Goal: Task Accomplishment & Management: Manage account settings

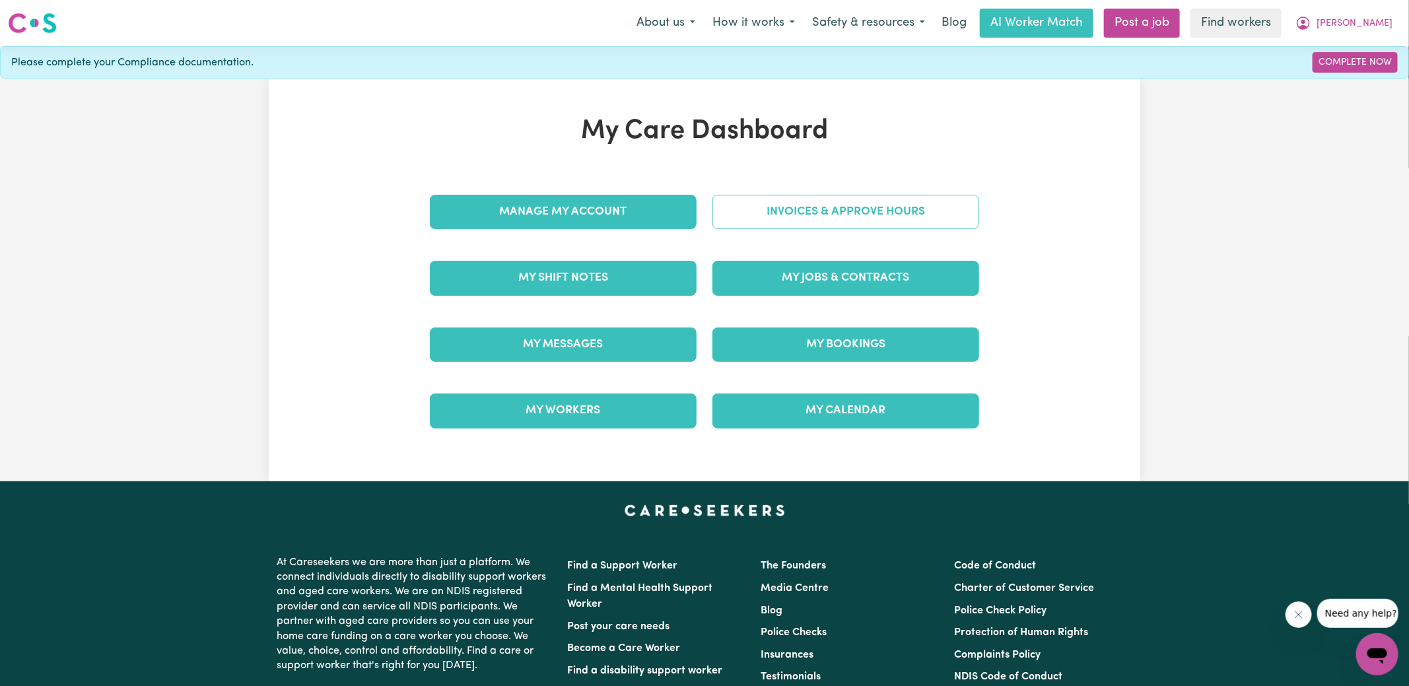
click at [774, 210] on link "Invoices & Approve Hours" at bounding box center [846, 212] width 267 height 34
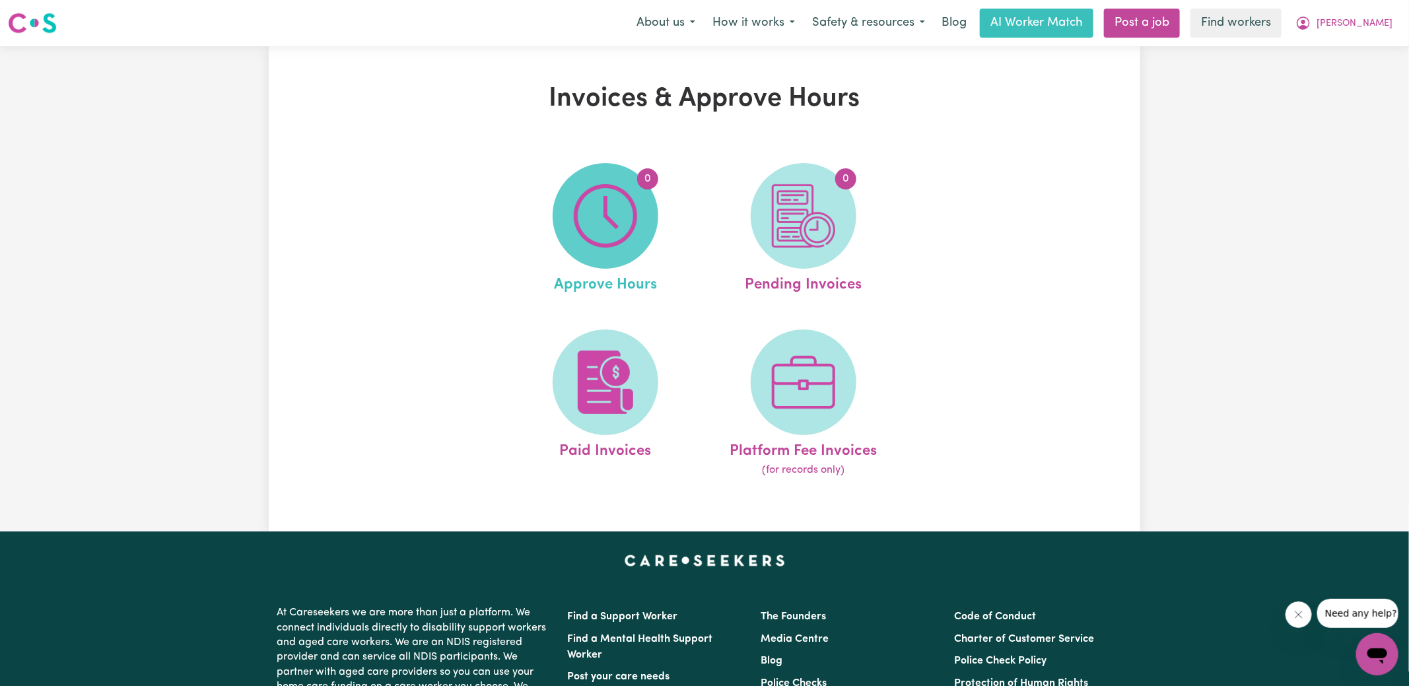
click at [560, 236] on span "0" at bounding box center [606, 216] width 106 height 106
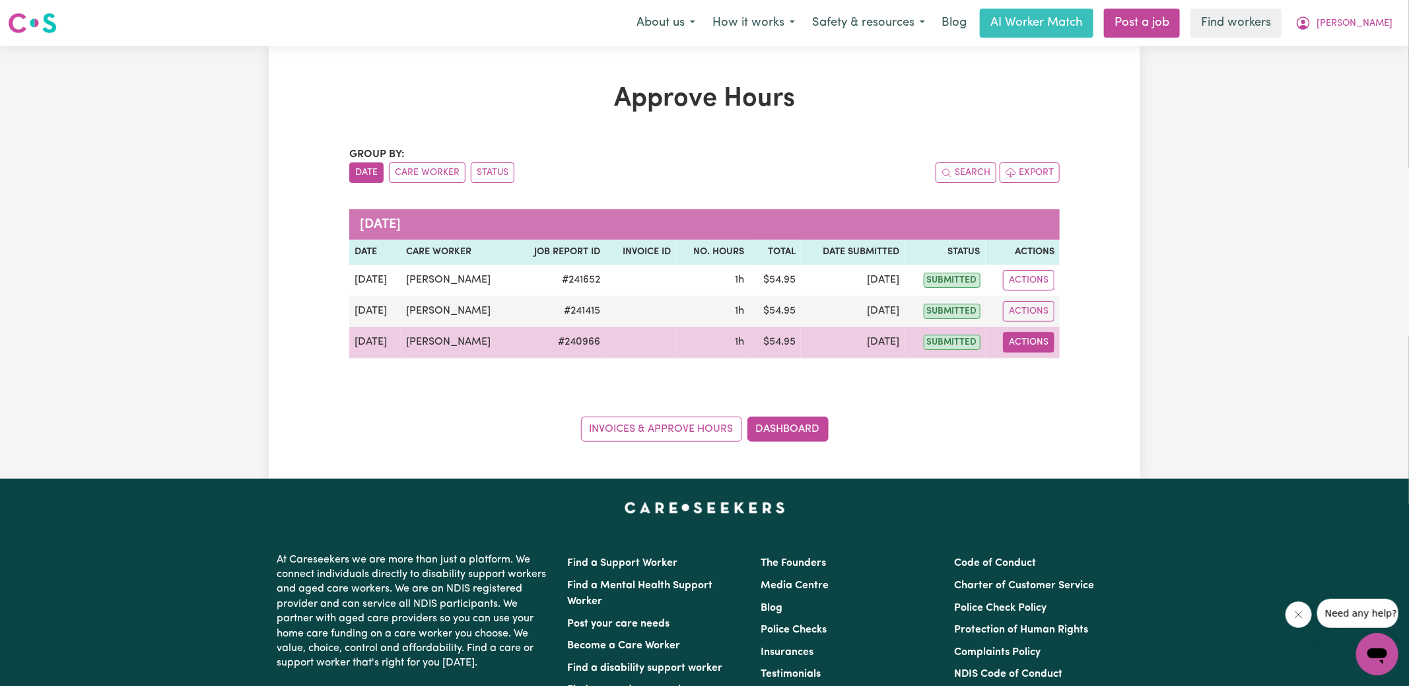
click at [1020, 336] on button "Actions" at bounding box center [1029, 342] width 52 height 20
click at [1049, 375] on link "View Job Report" at bounding box center [1062, 372] width 113 height 26
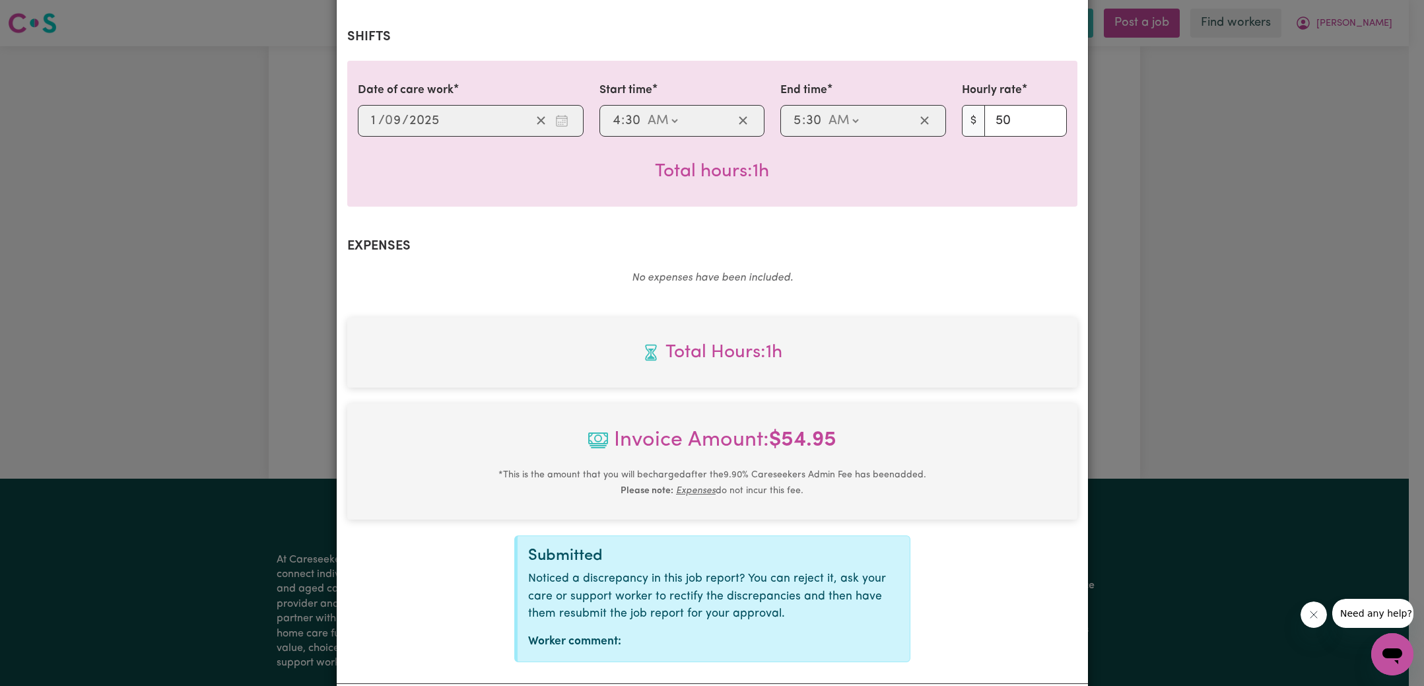
scroll to position [347, 0]
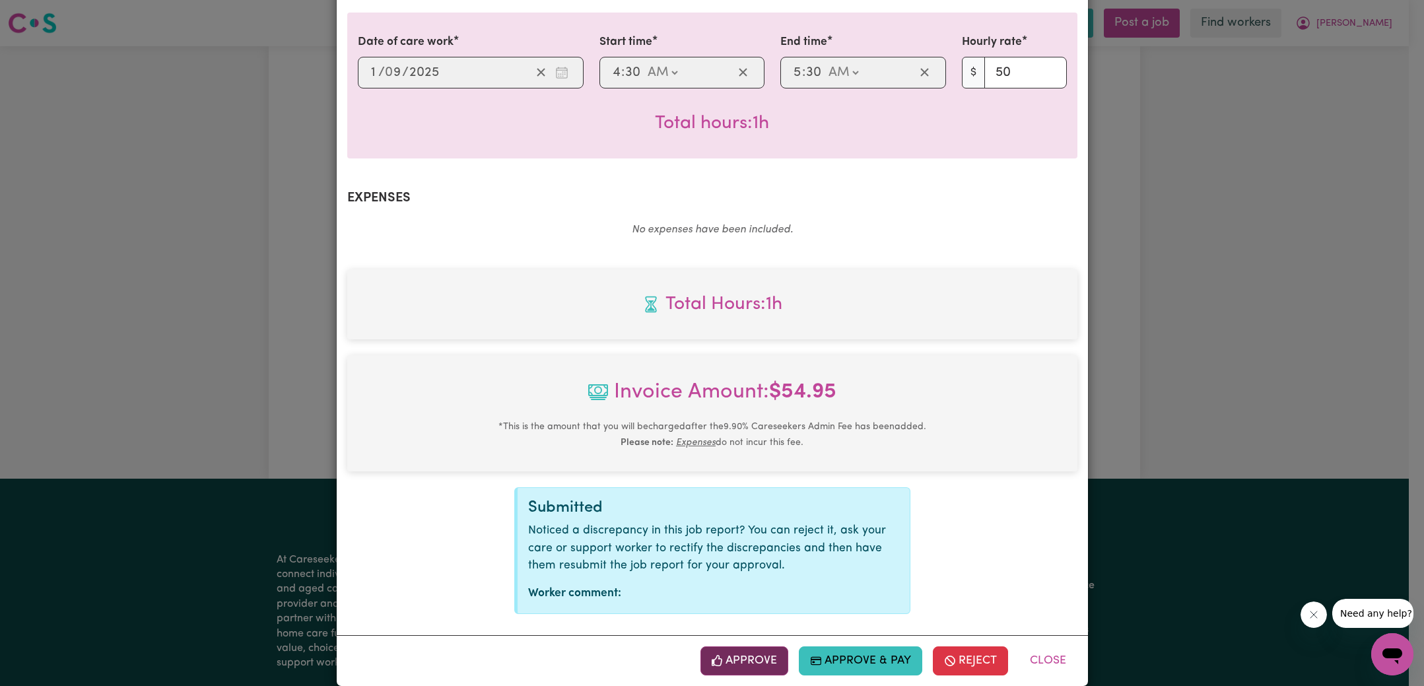
click at [772, 648] on button "Approve" at bounding box center [745, 660] width 88 height 29
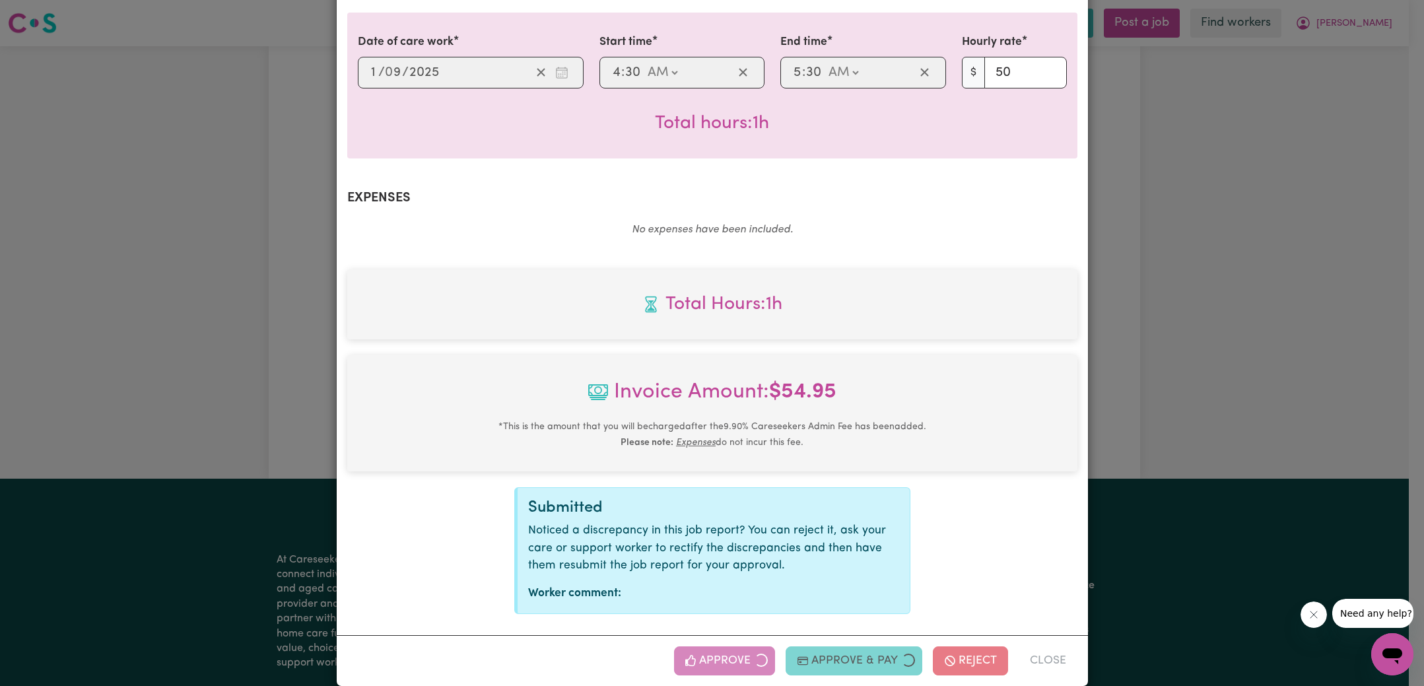
click at [1175, 392] on div "Job Report # 240966 - [PERSON_NAME] Summary Job report # 240966 Client name: [P…" at bounding box center [712, 343] width 1424 height 686
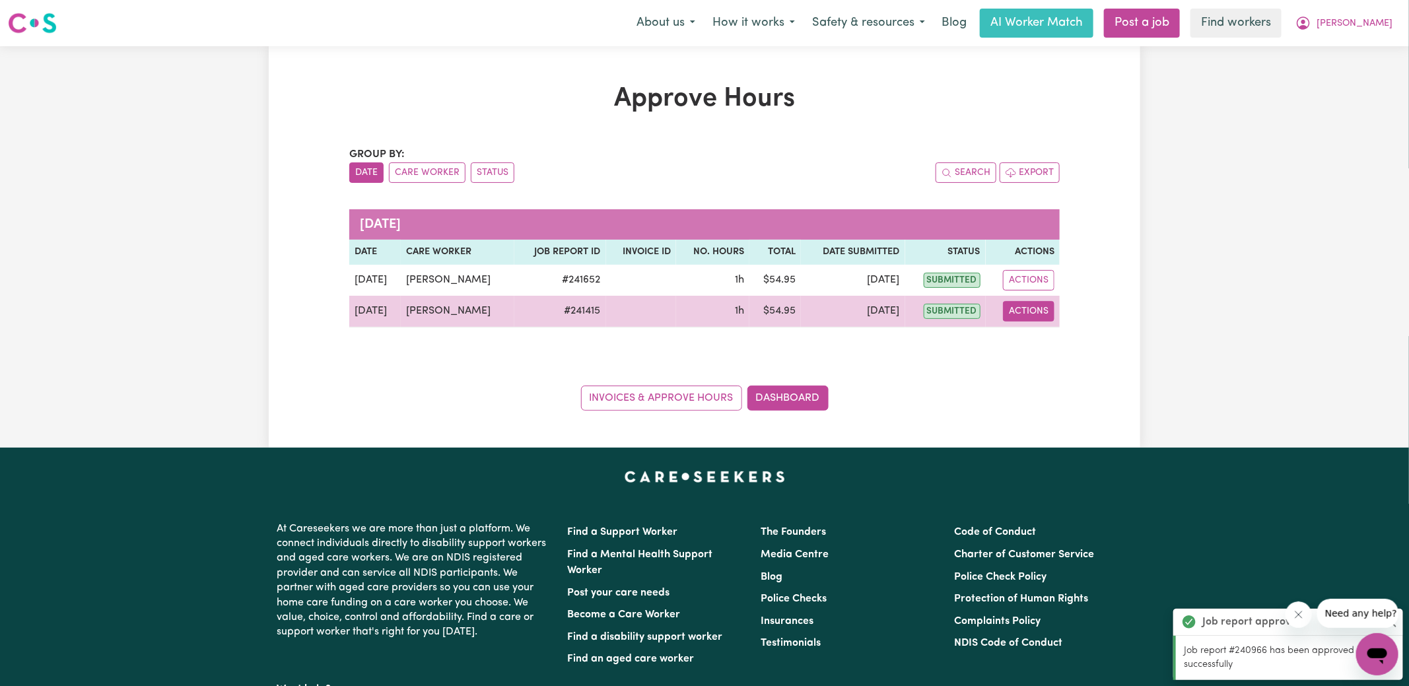
click at [1049, 316] on button "Actions" at bounding box center [1029, 311] width 52 height 20
click at [1071, 341] on link "View Job Report" at bounding box center [1062, 341] width 113 height 26
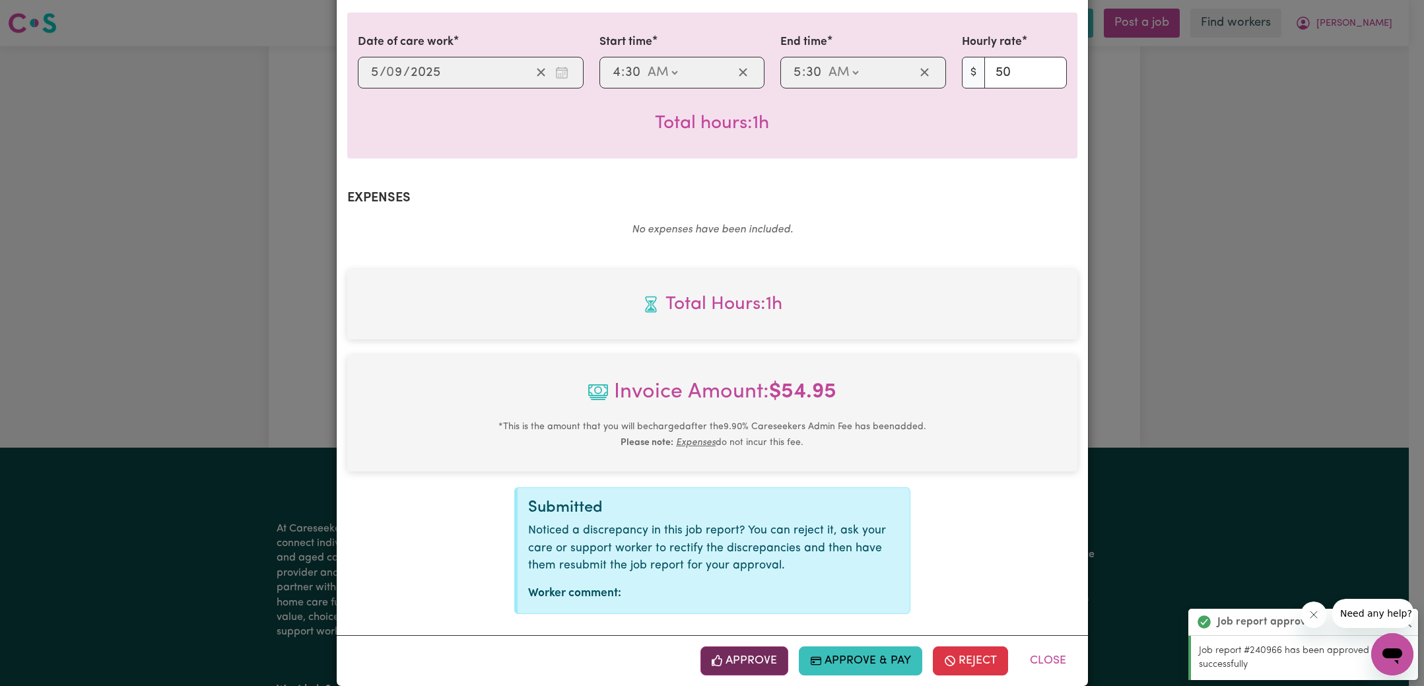
click at [741, 646] on button "Approve" at bounding box center [745, 660] width 88 height 29
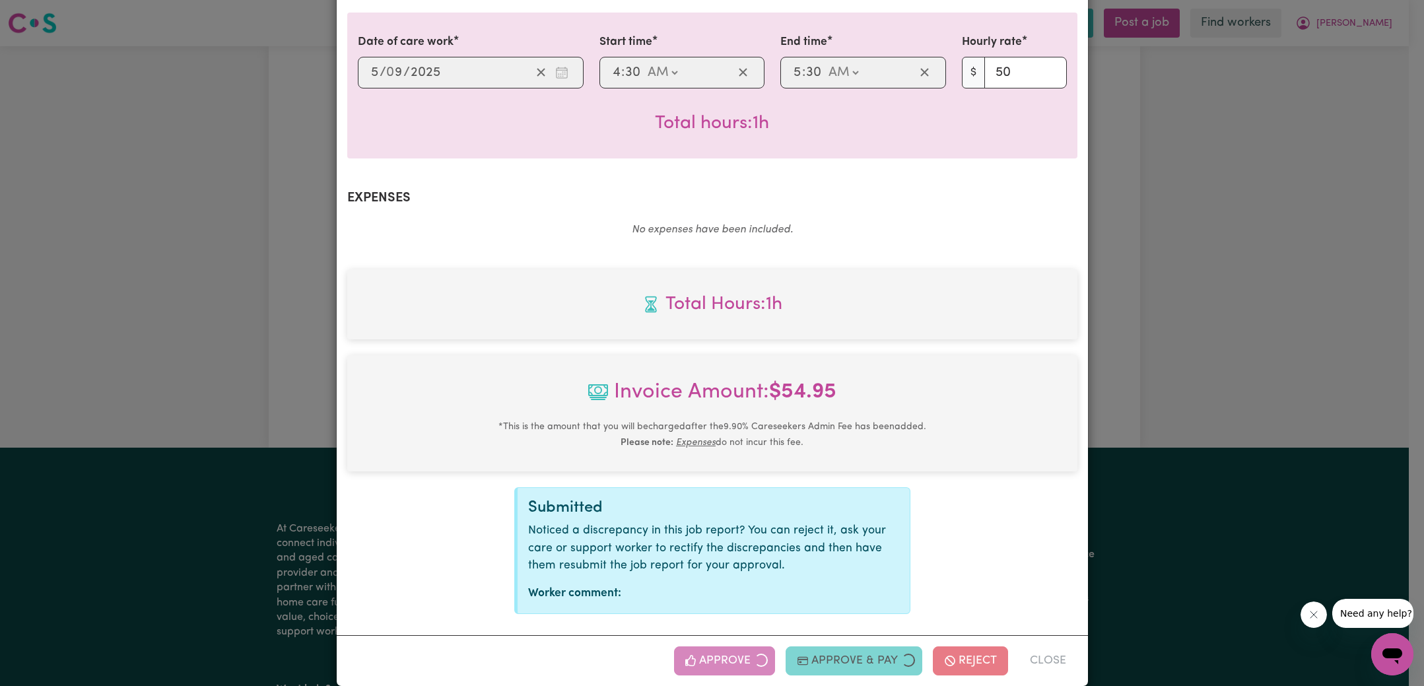
click at [1157, 355] on div "Job Report # 241415 - [PERSON_NAME] Summary Job report # 241415 Client name: [P…" at bounding box center [712, 343] width 1424 height 686
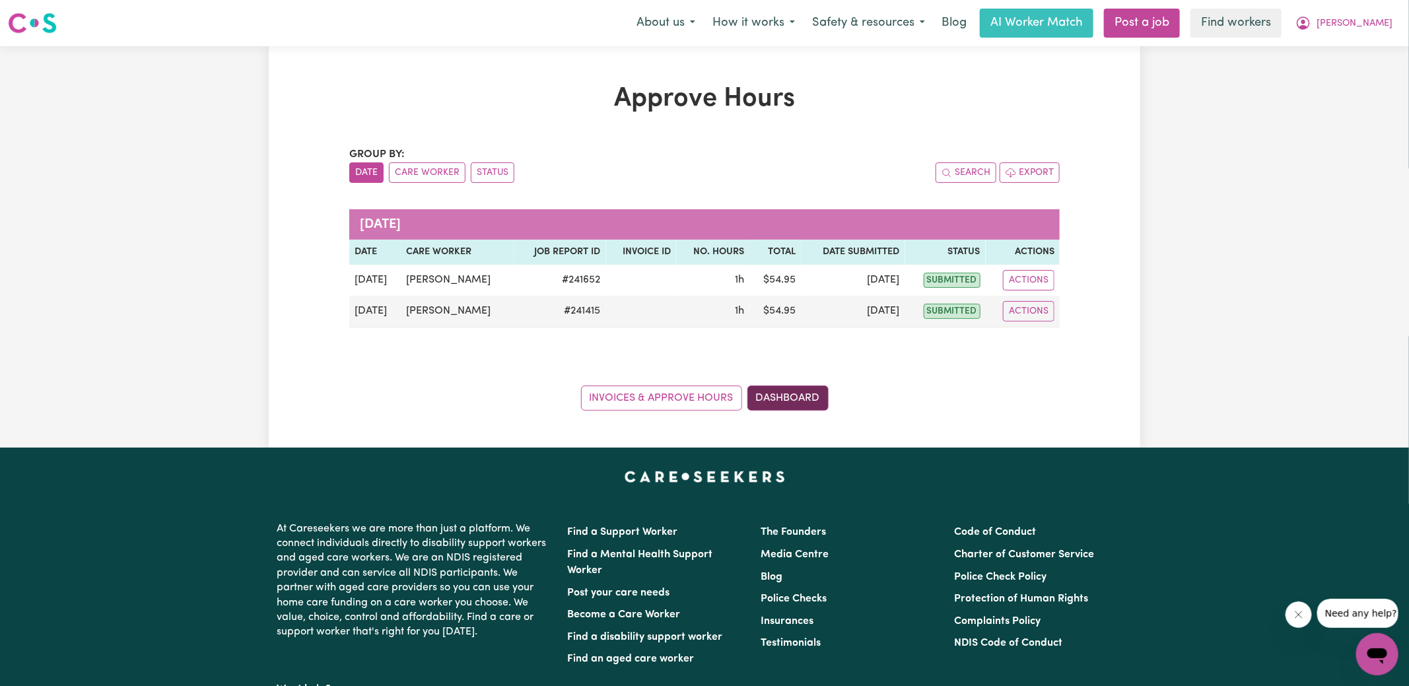
click at [753, 392] on link "Dashboard" at bounding box center [787, 398] width 81 height 25
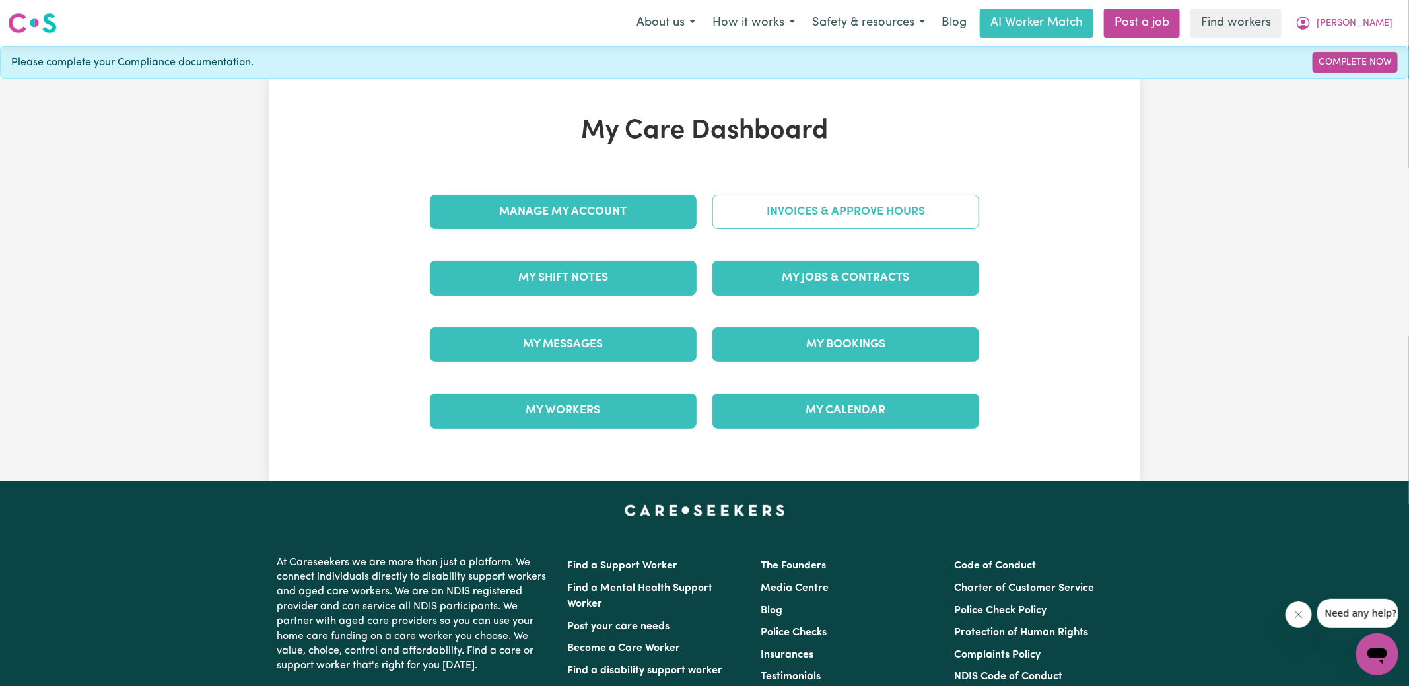
click at [771, 209] on link "Invoices & Approve Hours" at bounding box center [846, 212] width 267 height 34
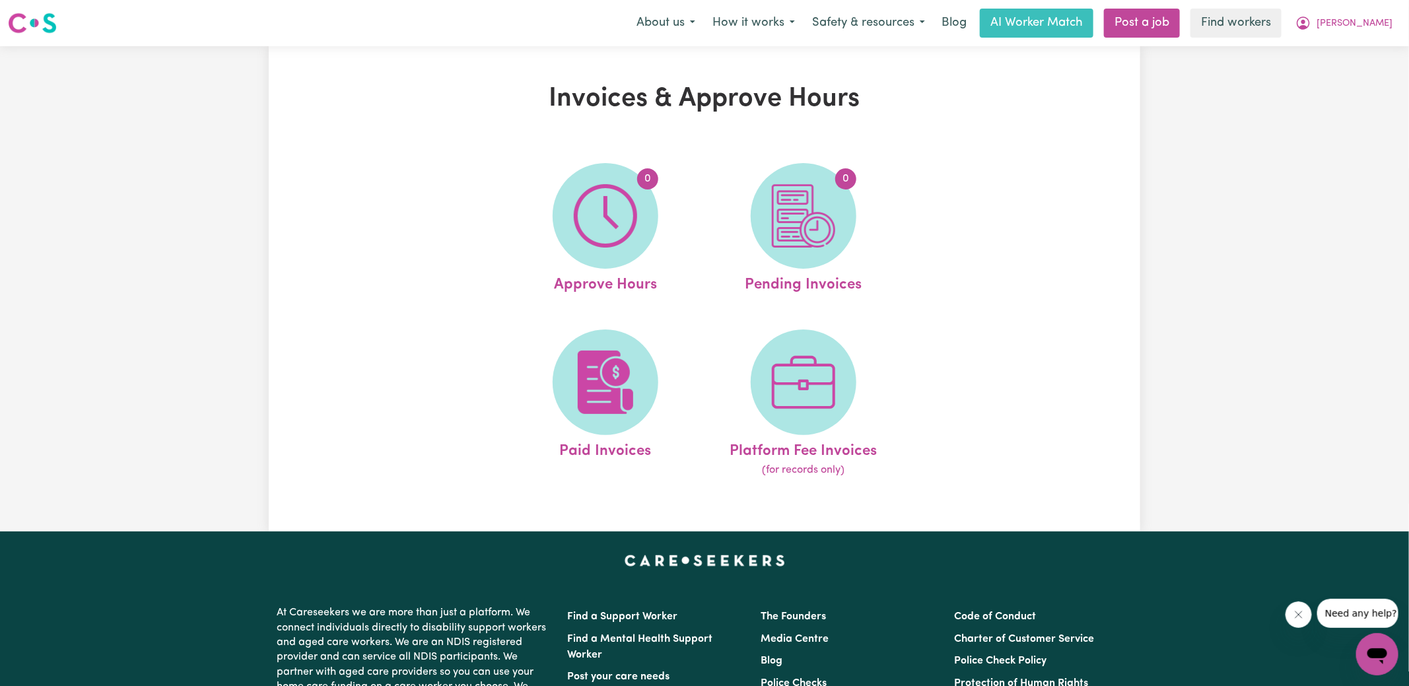
click at [792, 246] on img at bounding box center [803, 215] width 63 height 63
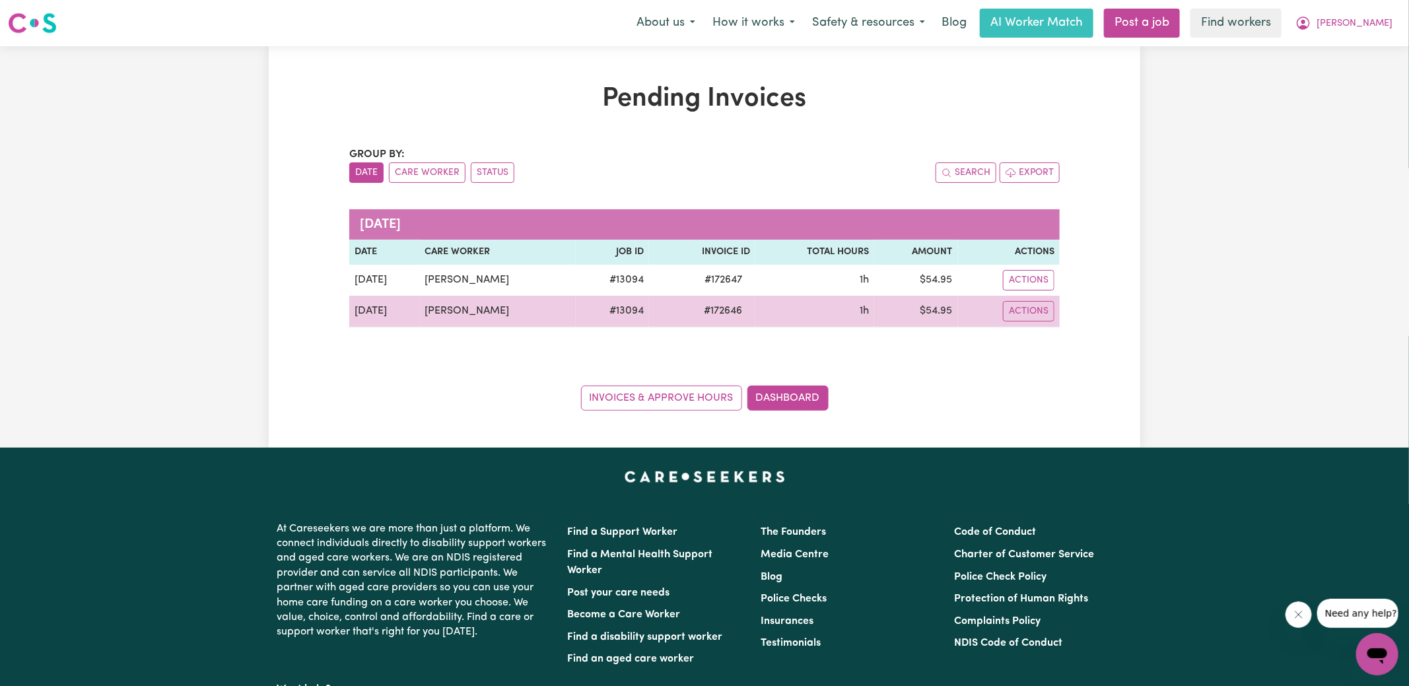
click at [719, 310] on span "# 172646" at bounding box center [723, 311] width 54 height 16
copy span "172646"
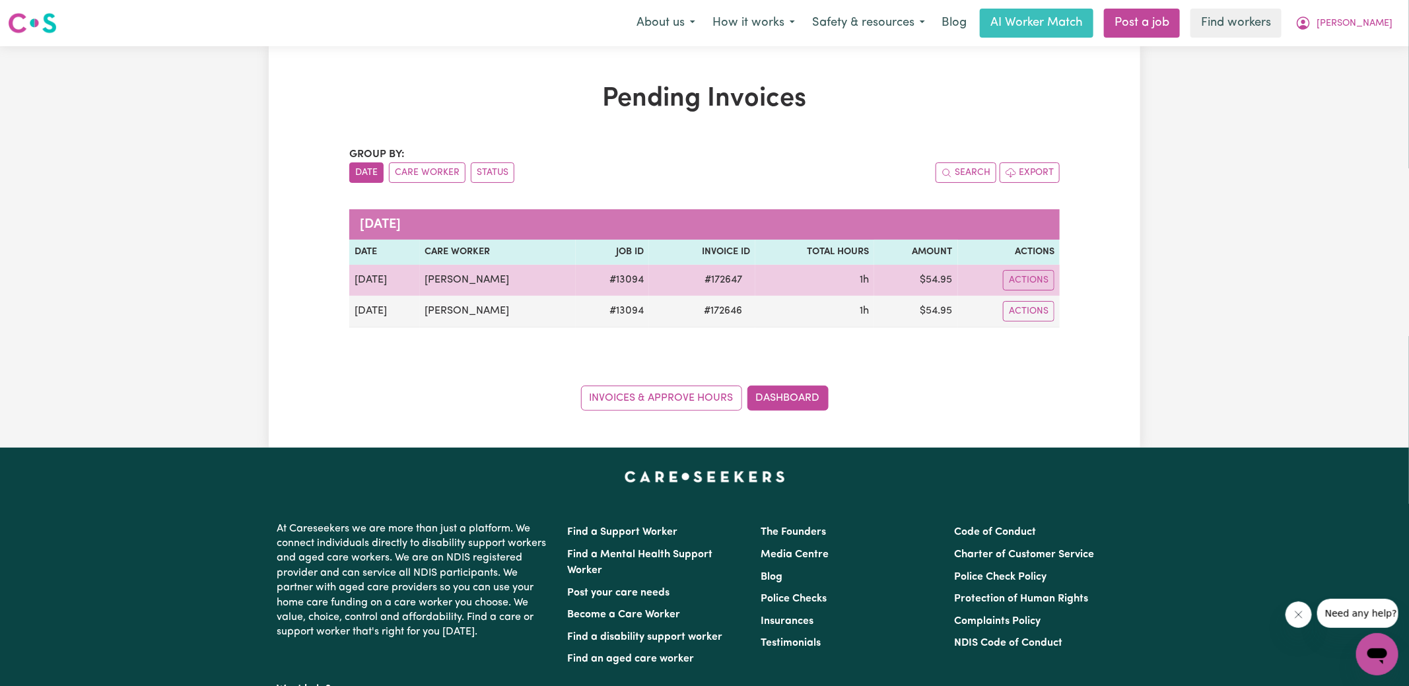
click at [713, 277] on span "# 172647" at bounding box center [723, 280] width 53 height 16
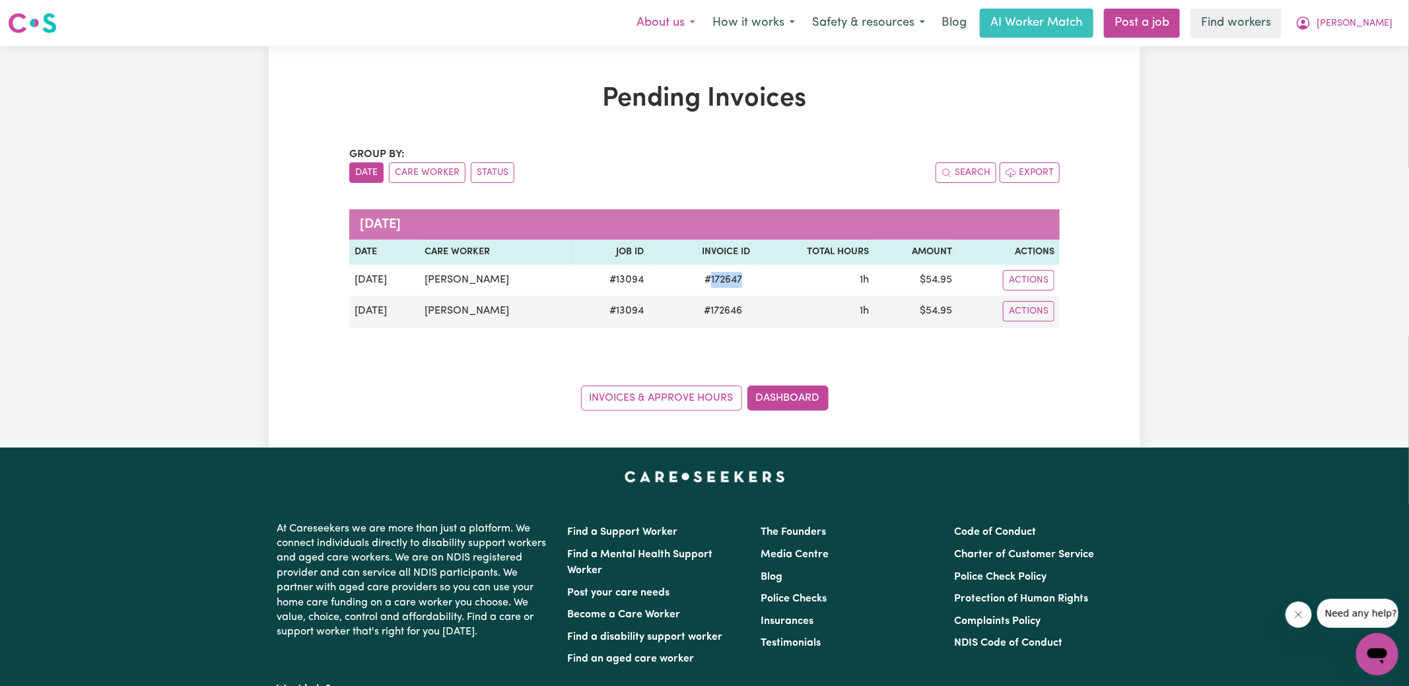
copy span "172647"
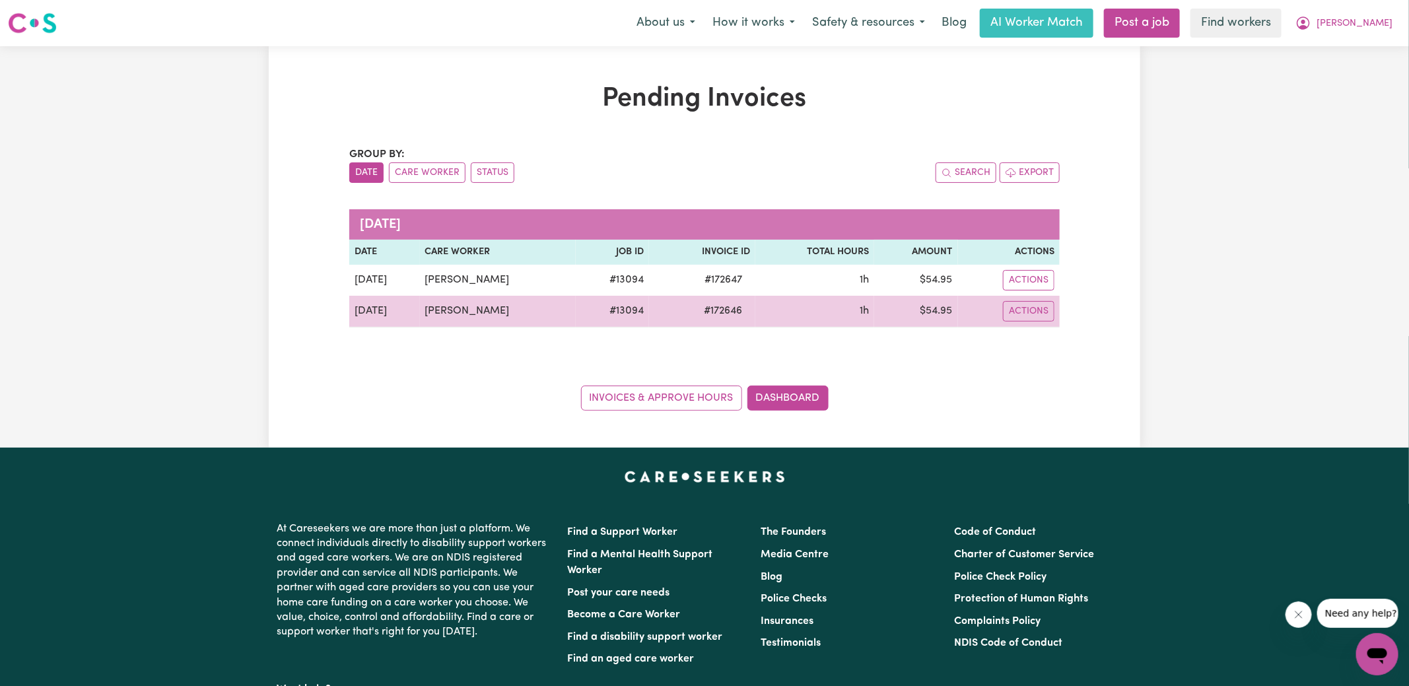
click at [930, 313] on td "$ 54.95" at bounding box center [915, 312] width 83 height 32
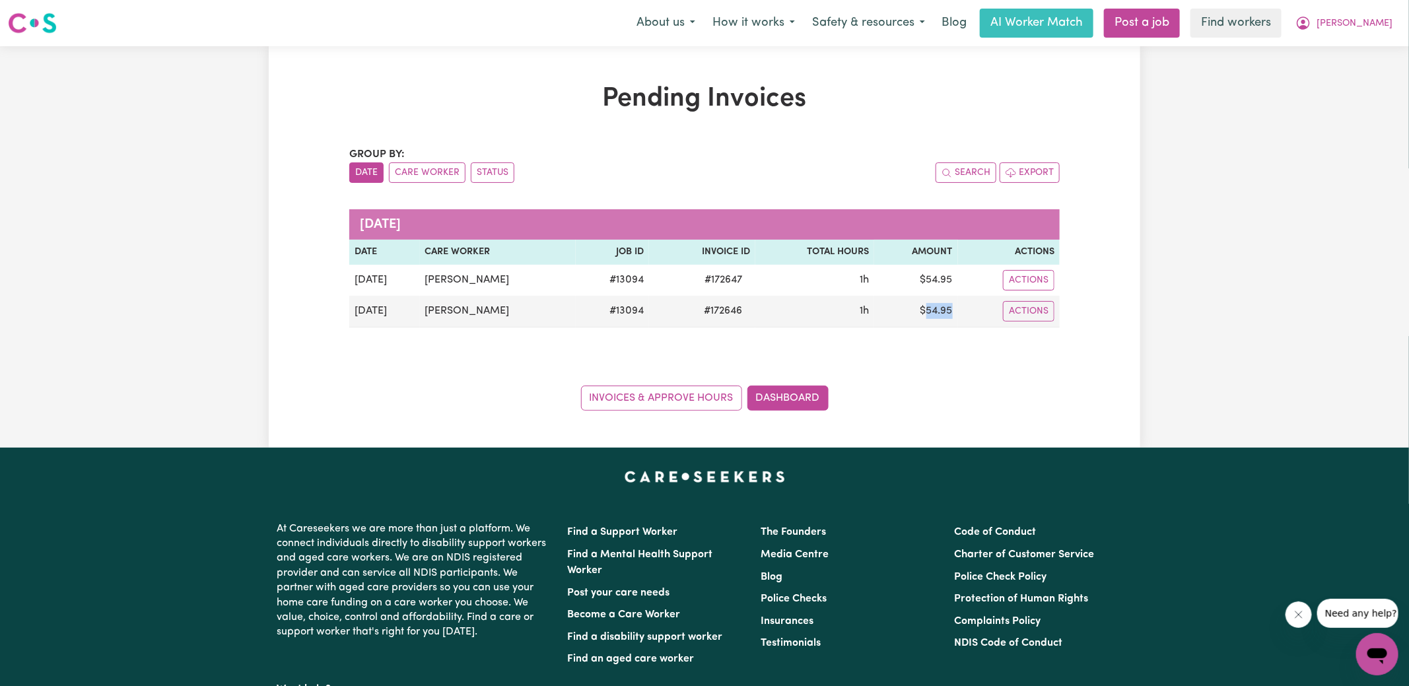
copy td "54.95"
click at [1311, 22] on icon "My Account" at bounding box center [1304, 23] width 16 height 16
click at [1342, 74] on link "Logout" at bounding box center [1348, 75] width 104 height 25
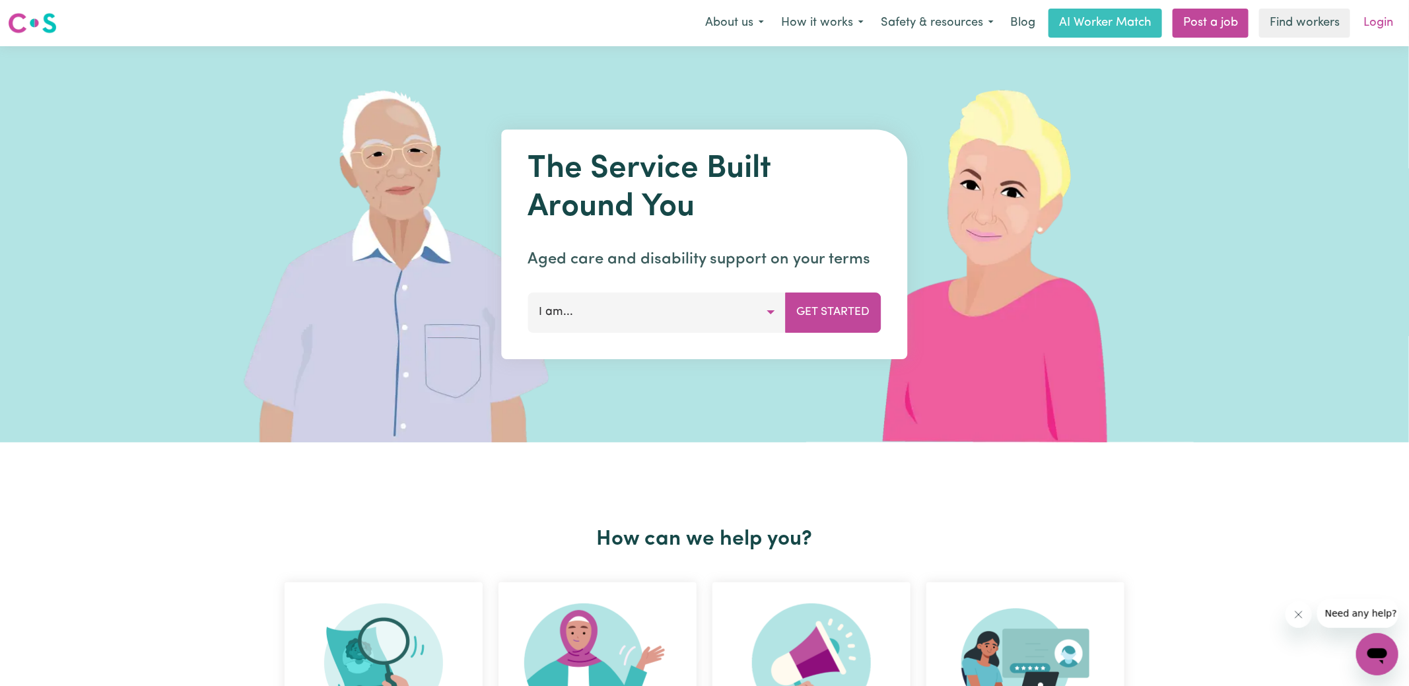
click at [1379, 30] on link "Login" at bounding box center [1379, 23] width 46 height 29
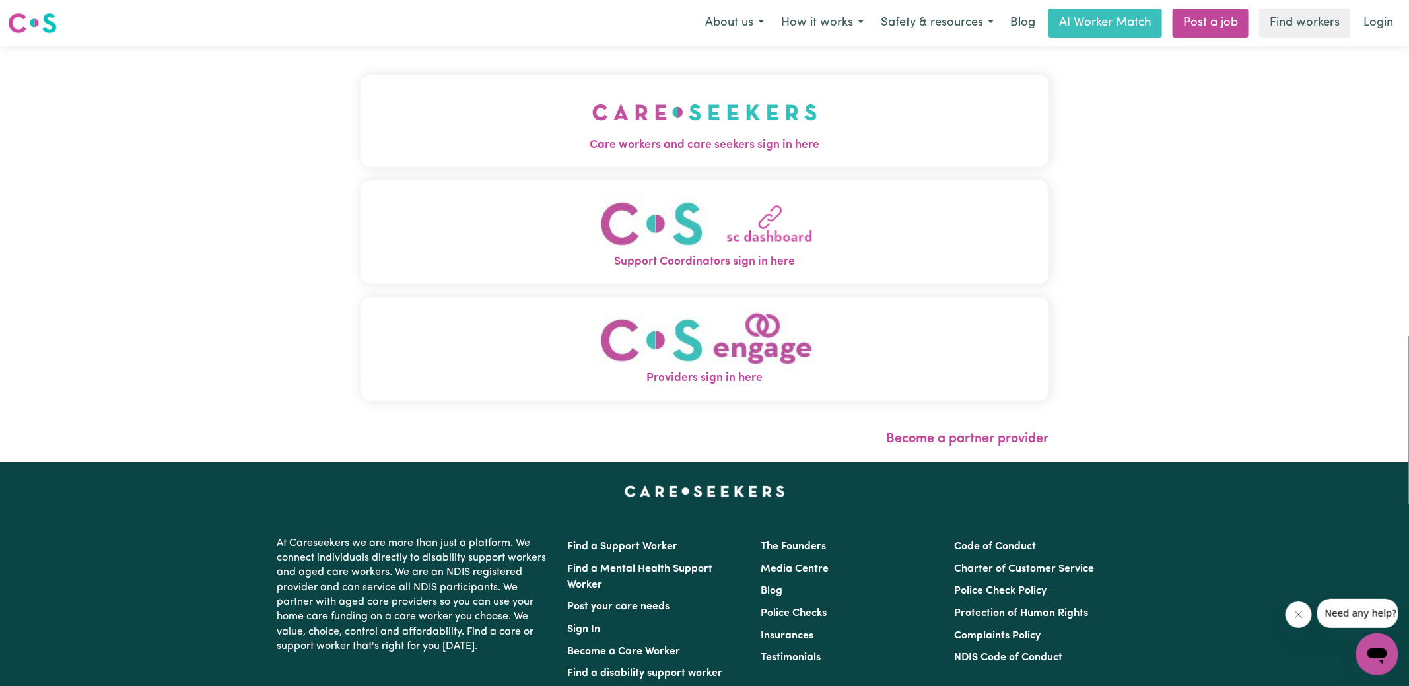
click at [580, 141] on span "Care workers and care seekers sign in here" at bounding box center [705, 145] width 689 height 17
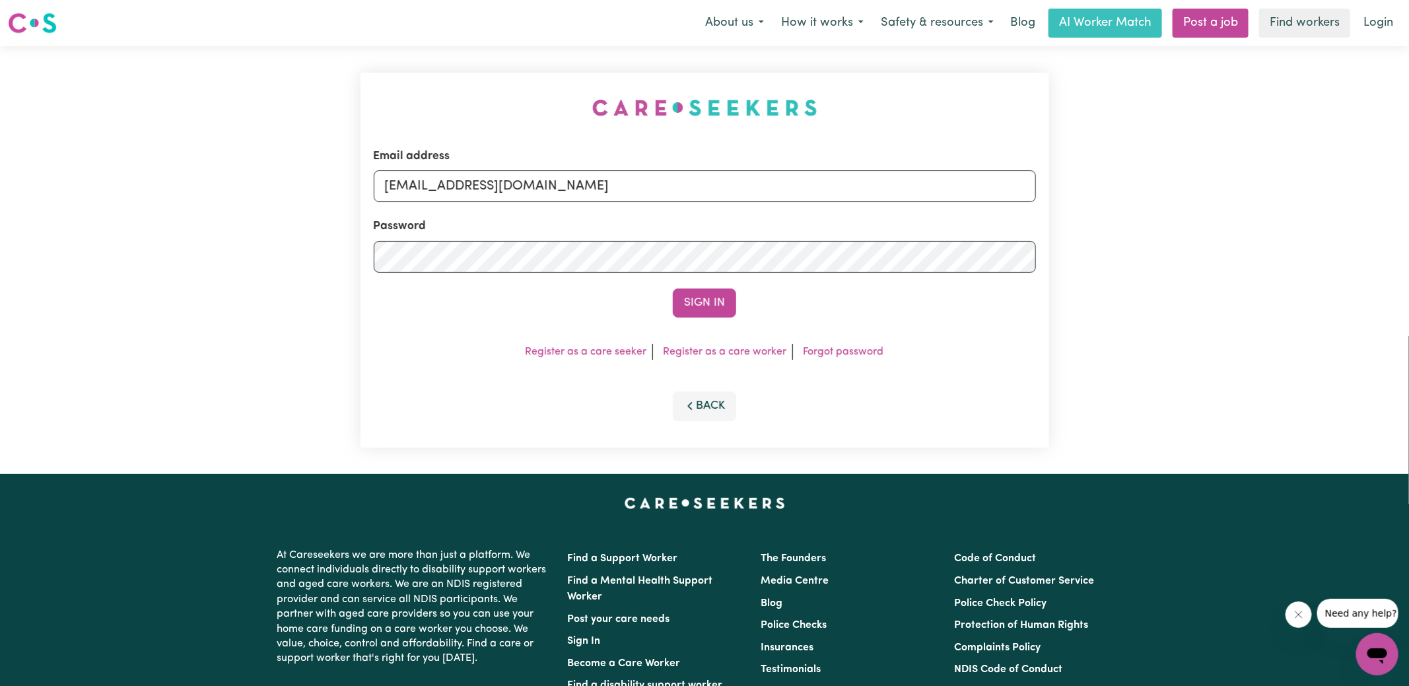
click at [489, 96] on div "Email address [EMAIL_ADDRESS][DOMAIN_NAME] Password Sign In Register as a care …" at bounding box center [705, 260] width 705 height 428
drag, startPoint x: 454, startPoint y: 186, endPoint x: 1286, endPoint y: 223, distance: 833.5
click at [1286, 228] on div "Email address [EMAIL_ADDRESS][DOMAIN_NAME] Password Sign In Register as a care …" at bounding box center [704, 260] width 1409 height 428
type input "[EMAIL_ADDRESS][DOMAIN_NAME]"
click at [673, 289] on button "Sign In" at bounding box center [704, 303] width 63 height 29
